Goal: Task Accomplishment & Management: Manage account settings

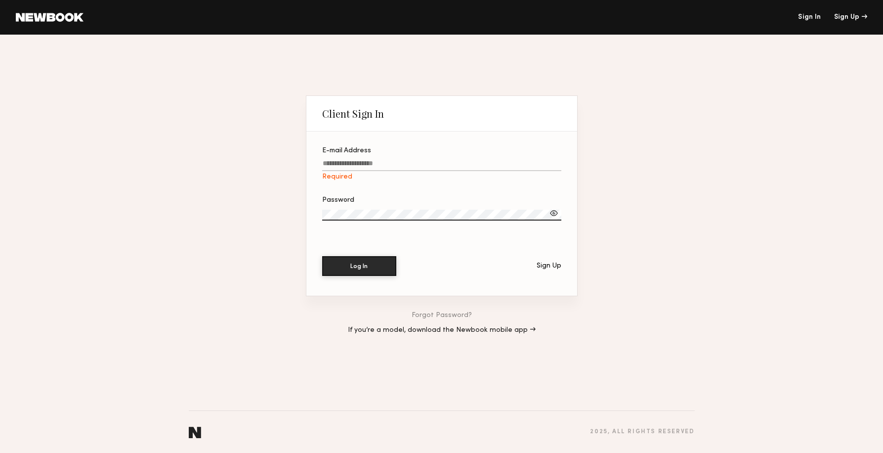
type input "**********"
click at [553, 212] on div at bounding box center [554, 213] width 10 height 10
click at [364, 266] on button "Log In" at bounding box center [359, 265] width 74 height 20
click at [438, 313] on link "Forgot Password?" at bounding box center [442, 315] width 60 height 7
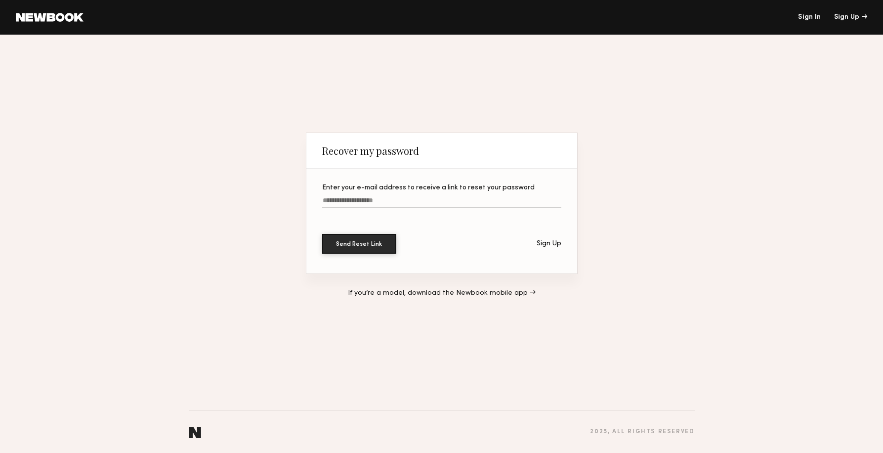
click at [365, 200] on input "Enter your e-mail address to receive a link to reset your password" at bounding box center [441, 202] width 239 height 11
type input "**********"
click at [361, 244] on button "Send Reset Link" at bounding box center [359, 243] width 74 height 20
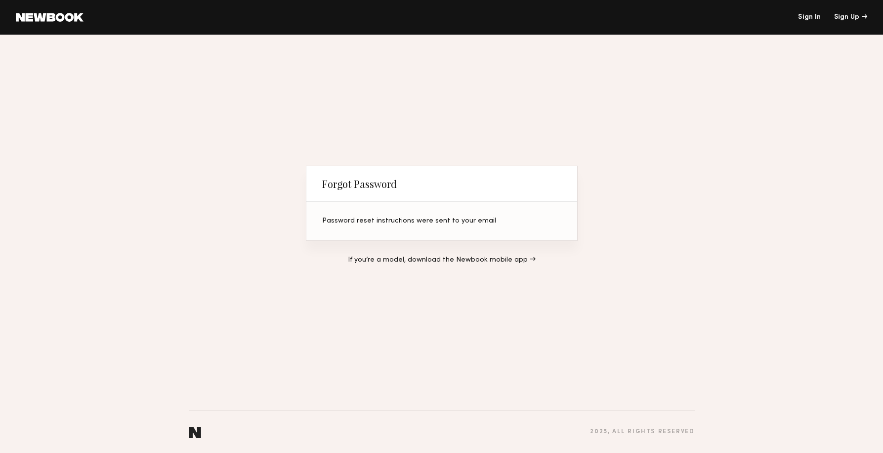
click at [635, 77] on div "Forgot Password Password reset instructions were sent to your email If you’re a…" at bounding box center [441, 244] width 883 height 418
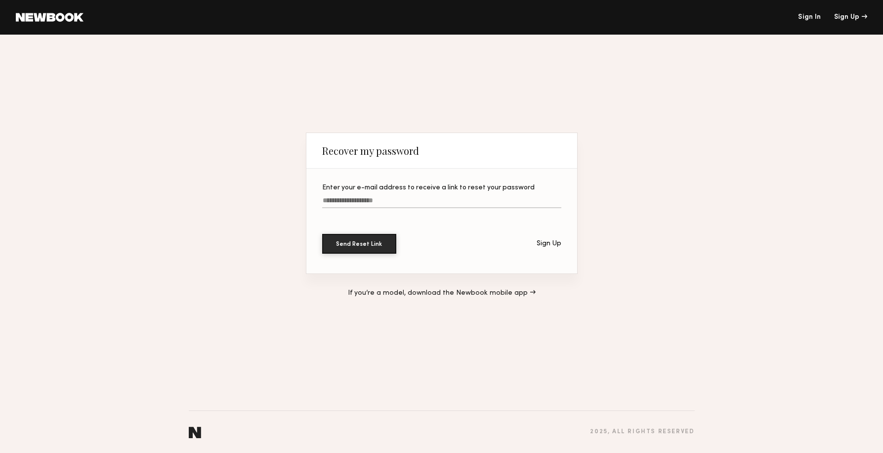
click at [665, 102] on div "Recover my password Enter your e-mail address to receive a link to reset your p…" at bounding box center [441, 244] width 883 height 418
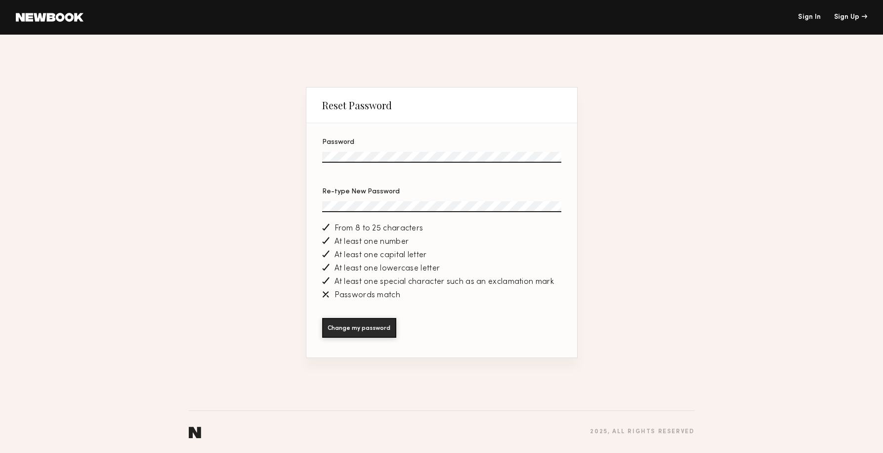
click at [380, 201] on label "Re-type New Password" at bounding box center [441, 205] width 239 height 34
click at [369, 326] on button "Change my password" at bounding box center [359, 327] width 74 height 20
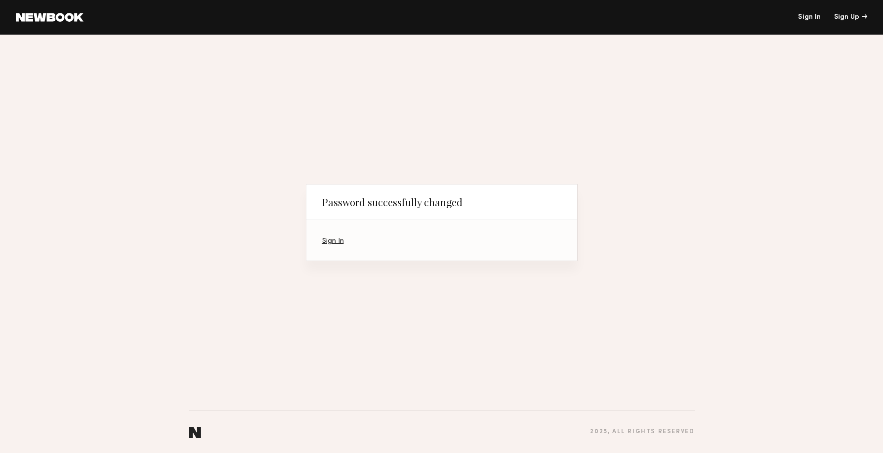
click at [332, 240] on link "Sign In" at bounding box center [333, 241] width 22 height 6
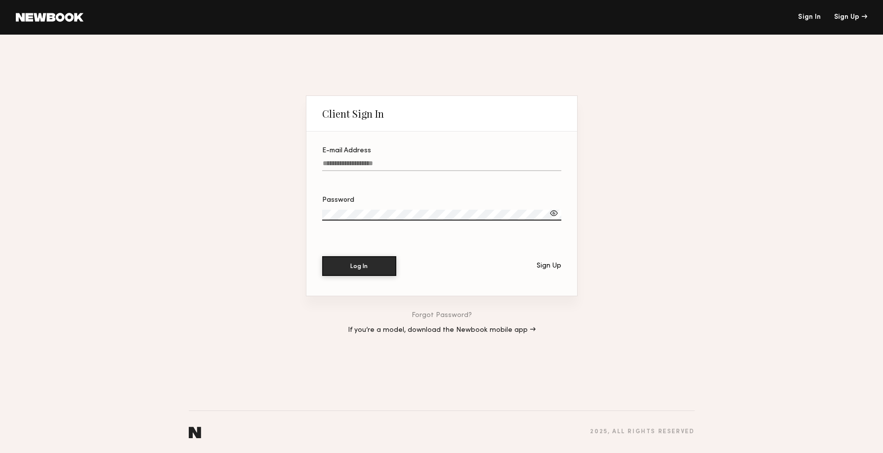
type input "**********"
click at [359, 266] on button "Log In" at bounding box center [359, 266] width 74 height 20
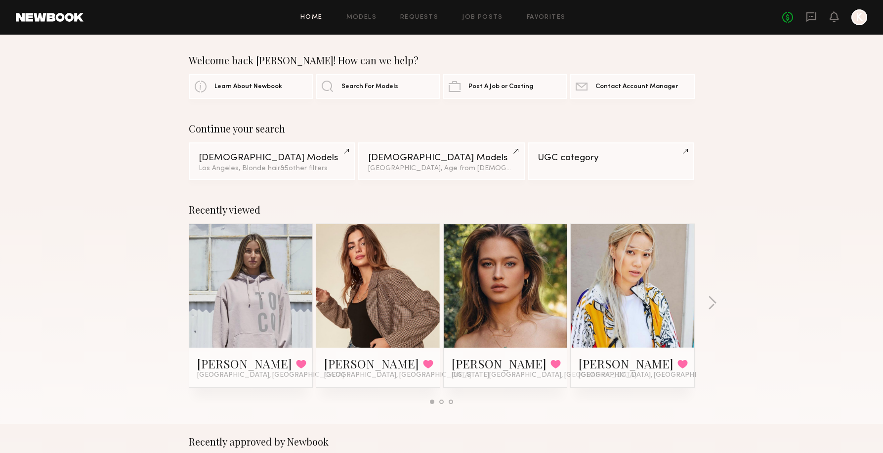
click at [367, 244] on link at bounding box center [378, 286] width 60 height 124
click at [796, 148] on div "Continue your search Female Models Los Angeles, Blonde hair & 5 other filter s …" at bounding box center [441, 151] width 883 height 57
click at [504, 270] on link at bounding box center [505, 286] width 60 height 124
click at [257, 277] on link at bounding box center [251, 286] width 60 height 124
click at [713, 305] on button "button" at bounding box center [711, 303] width 9 height 16
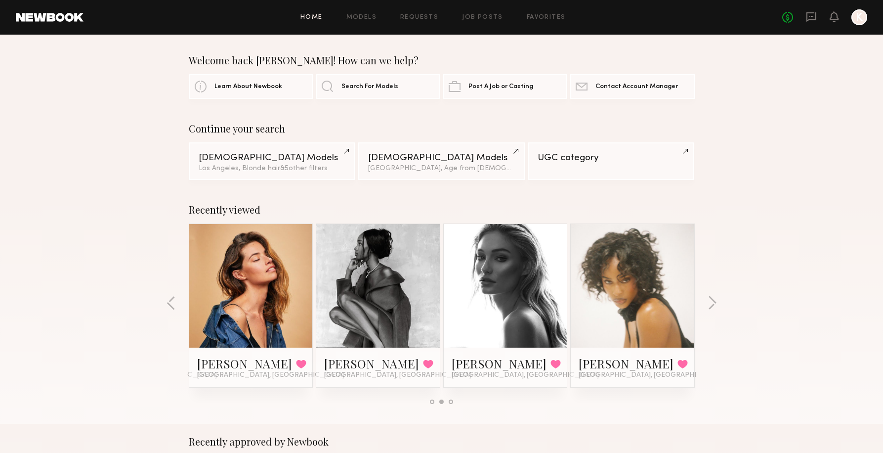
click at [258, 291] on link at bounding box center [251, 286] width 60 height 124
click at [639, 296] on link at bounding box center [632, 286] width 60 height 124
click at [707, 304] on div "Recently viewed Norelle R. Favorited Los Angeles, CA Maria S. Favorited Los Ang…" at bounding box center [441, 308] width 883 height 232
click at [716, 300] on button "button" at bounding box center [711, 303] width 9 height 16
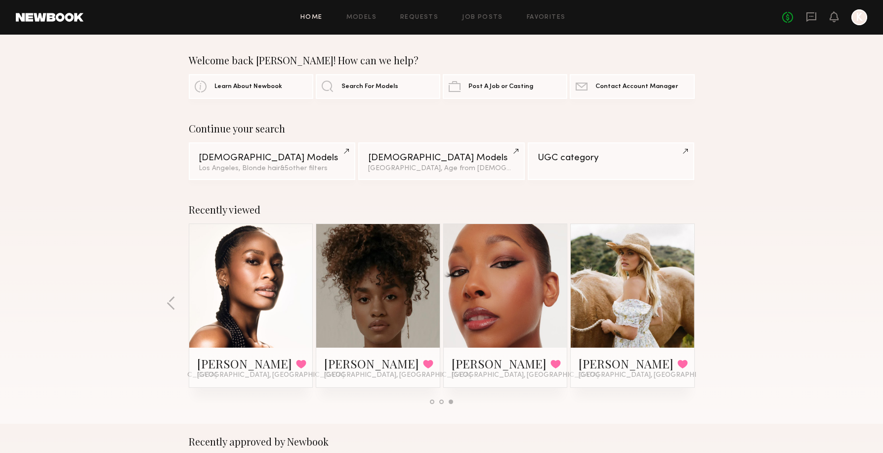
click at [716, 300] on div "Recently viewed Norelle R. Favorited Los Angeles, CA Maria S. Favorited Los Ang…" at bounding box center [441, 308] width 883 height 232
click at [169, 303] on button "button" at bounding box center [170, 303] width 9 height 16
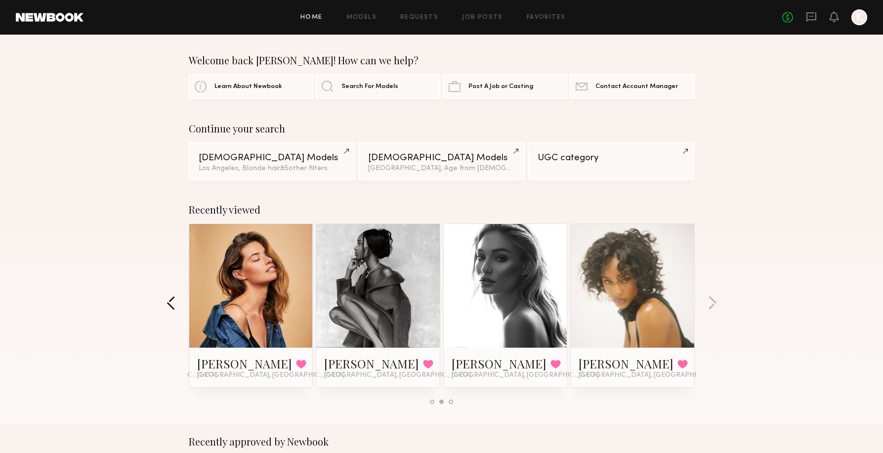
click at [169, 303] on button "button" at bounding box center [170, 303] width 9 height 16
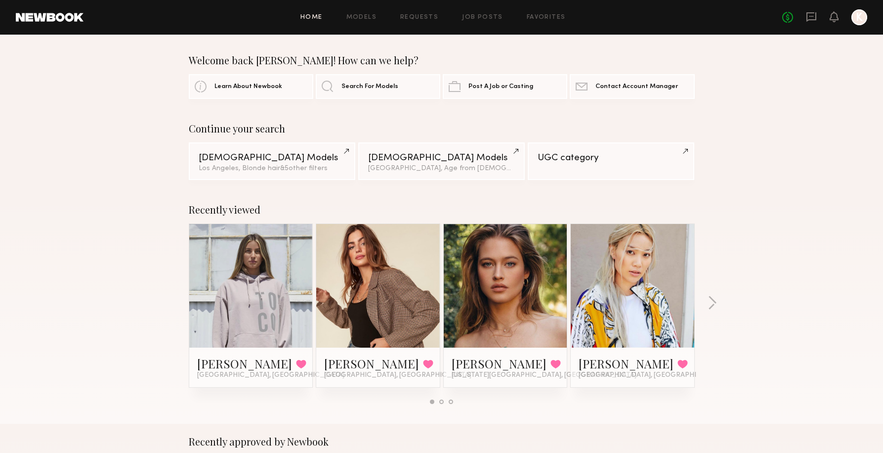
click at [169, 303] on div "Recently viewed Norelle R. Favorited Los Angeles, CA Maria S. Favorited Los Ang…" at bounding box center [441, 308] width 883 height 232
click at [810, 17] on icon at bounding box center [811, 16] width 11 height 11
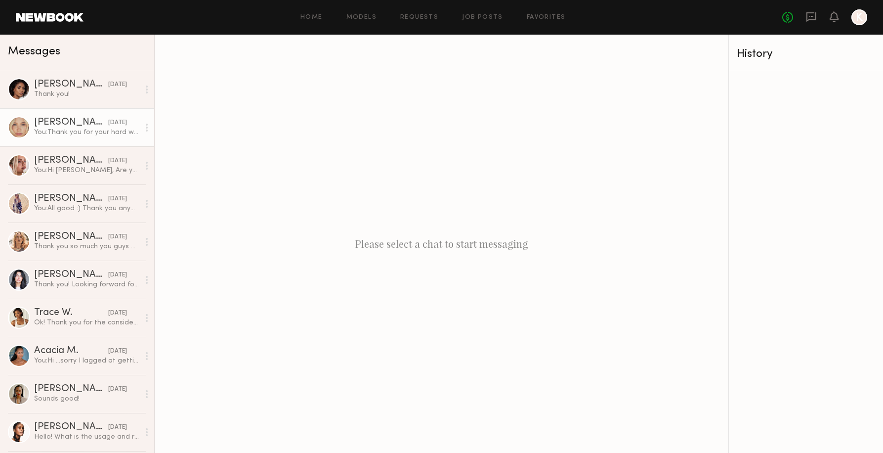
click at [59, 124] on div "Louise B." at bounding box center [71, 123] width 74 height 10
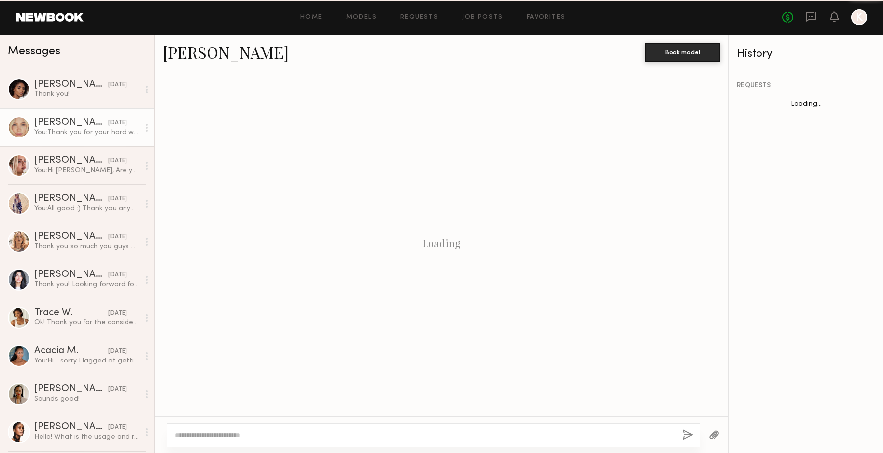
scroll to position [857, 0]
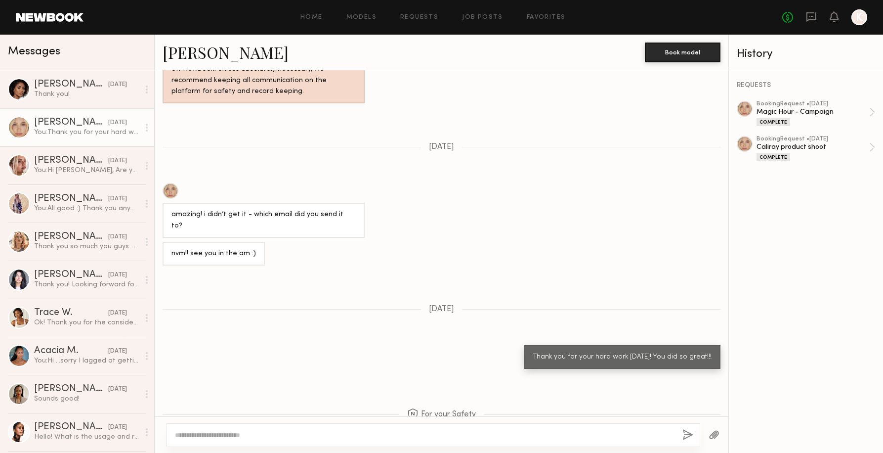
click at [204, 55] on link "Louise B." at bounding box center [226, 52] width 126 height 21
click at [55, 15] on link at bounding box center [50, 17] width 68 height 9
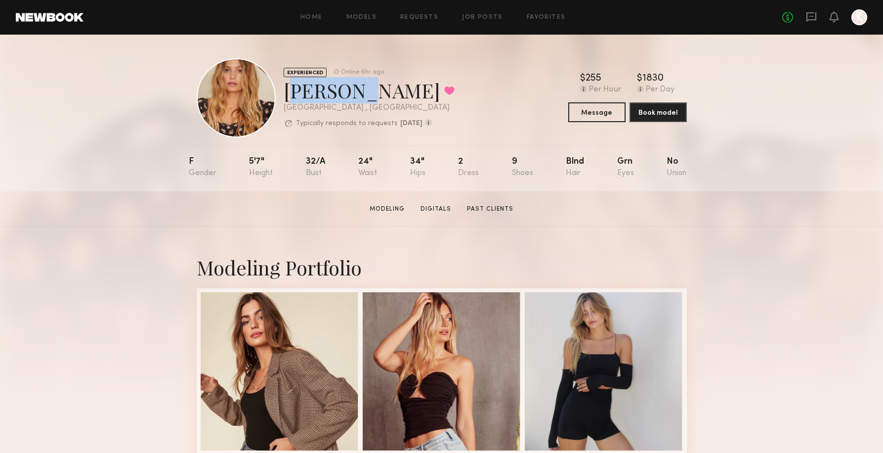
drag, startPoint x: 346, startPoint y: 91, endPoint x: 287, endPoint y: 90, distance: 59.8
click at [286, 90] on div "Maria S. Favorited" at bounding box center [369, 90] width 171 height 26
copy div "Maria S"
drag, startPoint x: 350, startPoint y: 96, endPoint x: 276, endPoint y: 96, distance: 73.6
click at [276, 96] on div "EXPERIENCED Online 6hr ago Maria S. Favorited Los Angeles , CA Typically respon…" at bounding box center [326, 97] width 258 height 79
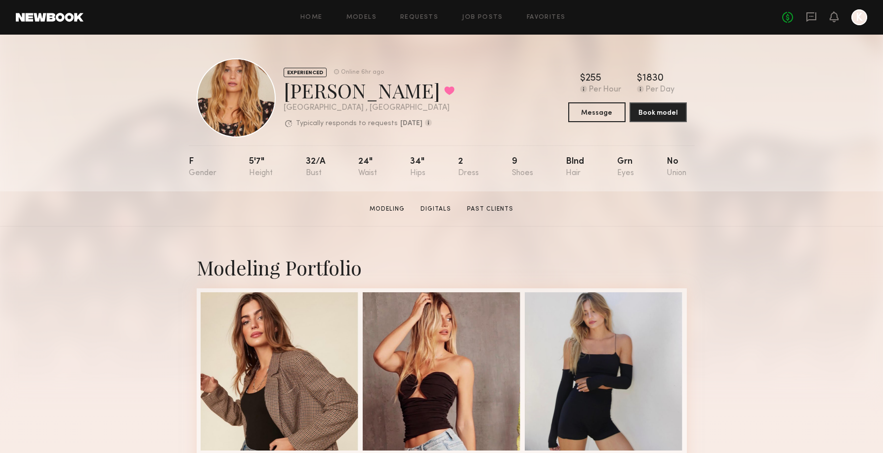
click at [279, 96] on div "EXPERIENCED Online 6hr ago Maria S. Favorited Los Angeles , CA Typically respon…" at bounding box center [326, 97] width 258 height 79
drag, startPoint x: 346, startPoint y: 89, endPoint x: 284, endPoint y: 91, distance: 62.3
click at [284, 91] on div "Maria S. Favorited" at bounding box center [369, 90] width 171 height 26
copy div "Maria S"
